Goal: Navigation & Orientation: Find specific page/section

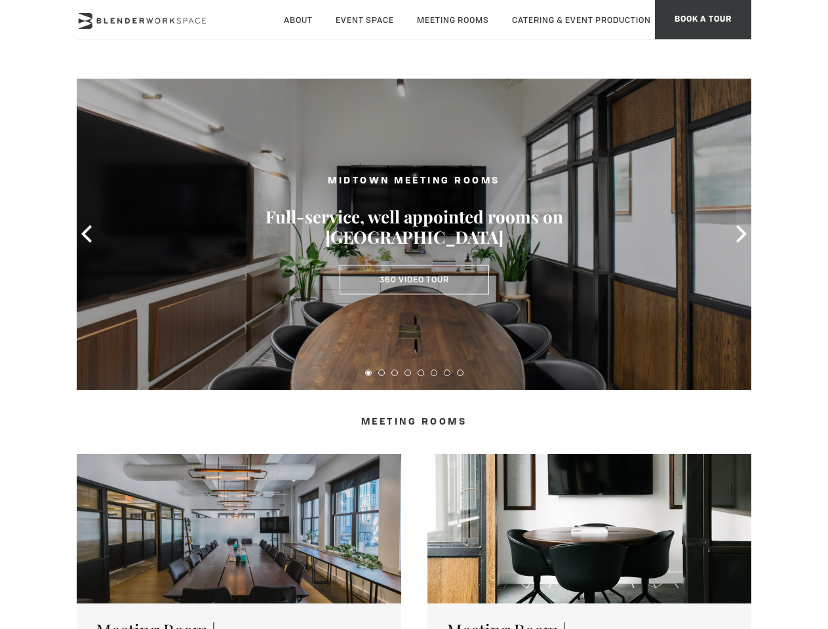
click at [86, 234] on icon at bounding box center [86, 233] width 17 height 17
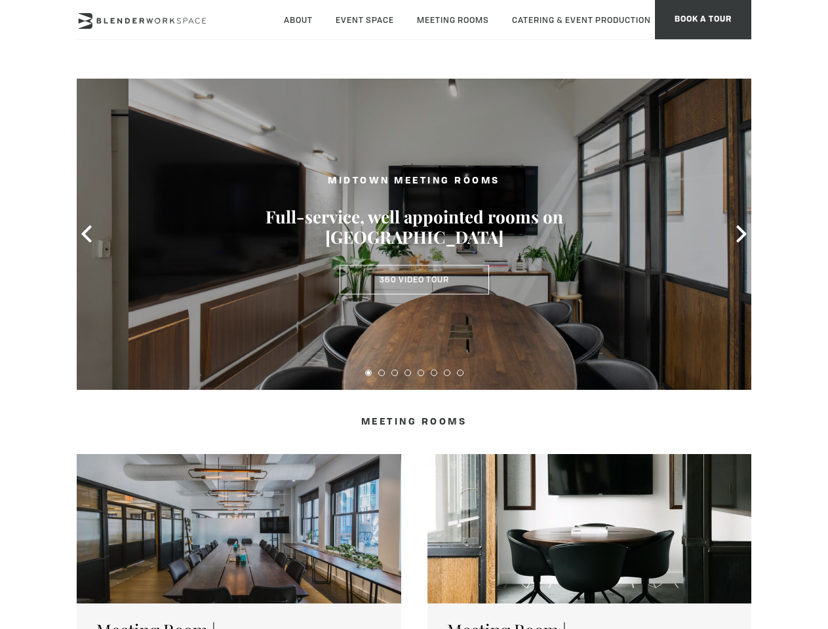
click at [741, 234] on icon at bounding box center [741, 233] width 17 height 17
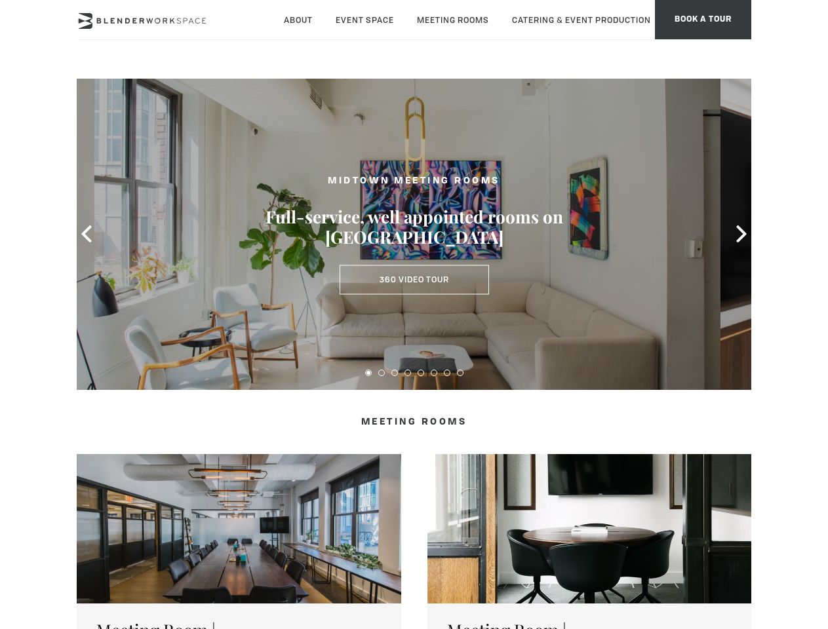
click at [368, 373] on button at bounding box center [368, 373] width 7 height 7
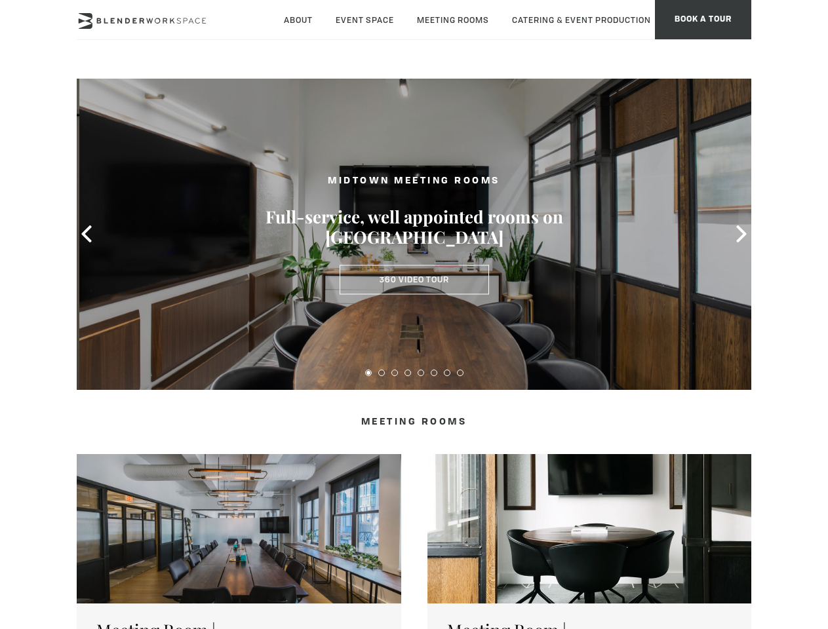
click at [381, 373] on button at bounding box center [381, 373] width 7 height 7
click at [394, 373] on button at bounding box center [394, 373] width 7 height 7
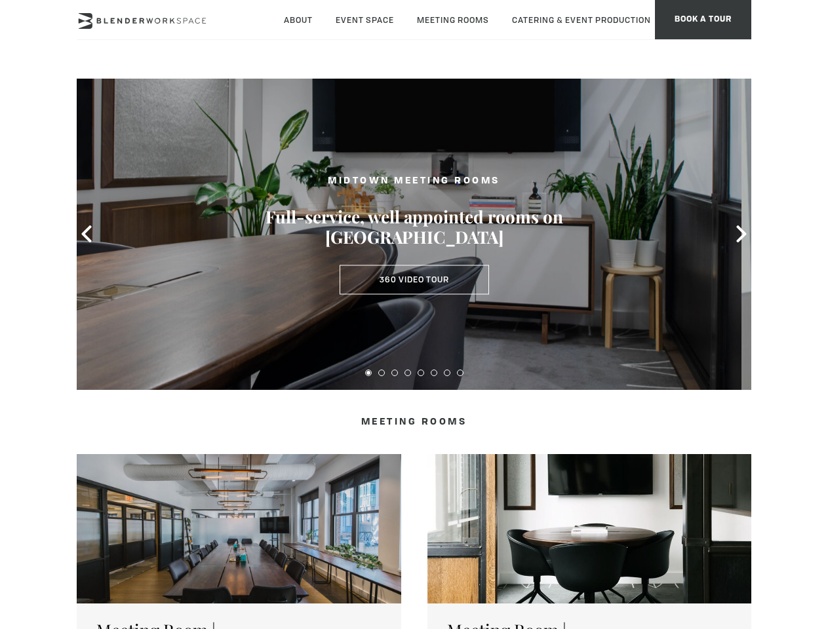
click at [408, 373] on button at bounding box center [407, 373] width 7 height 7
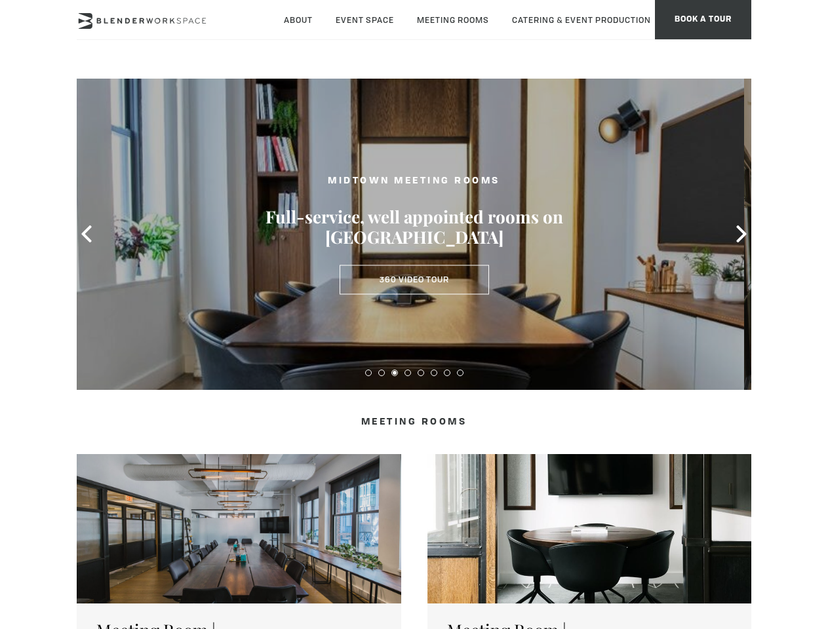
click at [421, 373] on button at bounding box center [420, 373] width 7 height 7
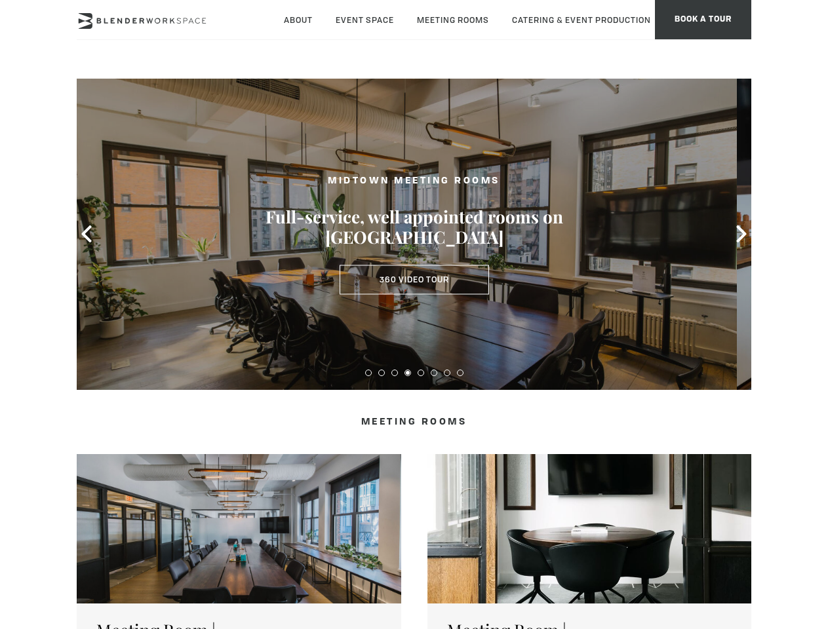
click at [434, 373] on button at bounding box center [433, 373] width 7 height 7
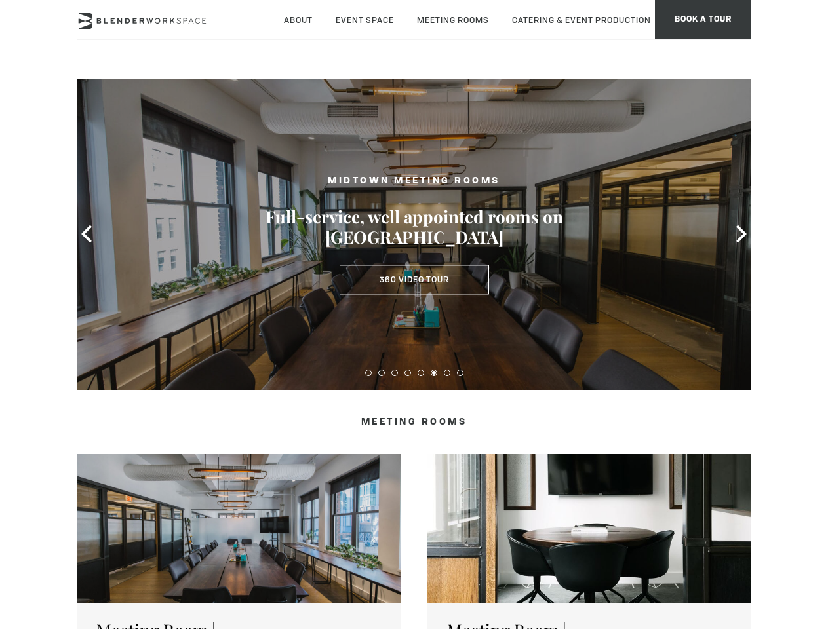
click at [447, 373] on button at bounding box center [447, 373] width 7 height 7
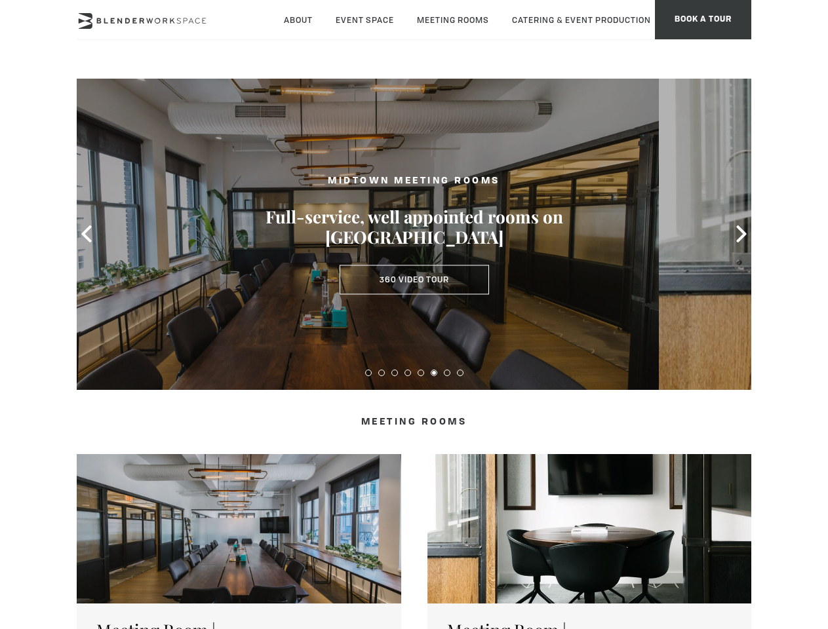
click at [460, 373] on button at bounding box center [460, 373] width 7 height 7
